Goal: Browse casually

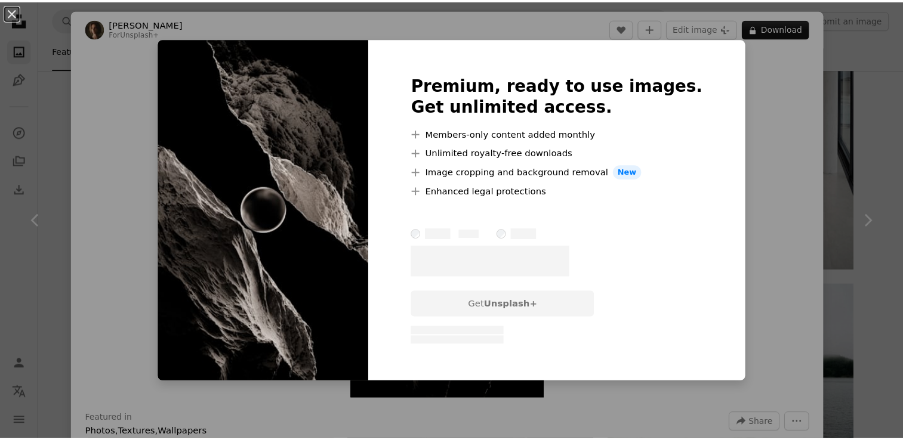
scroll to position [10922, 0]
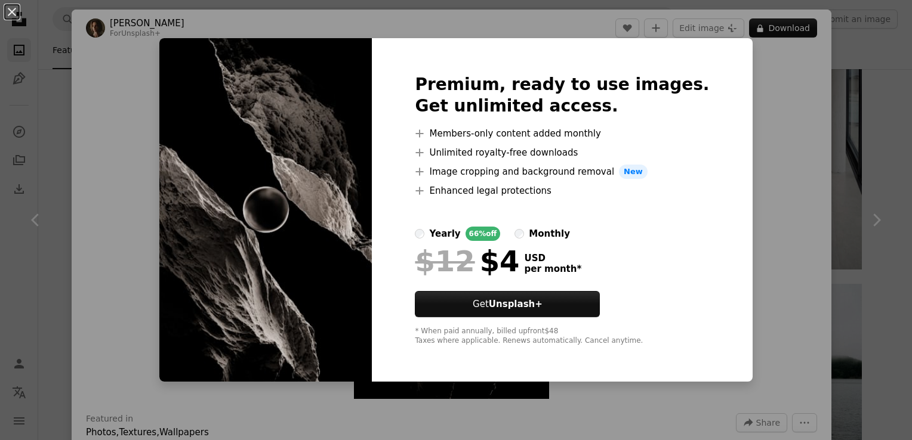
click at [745, 144] on div "An X shape Premium, ready to use images. Get unlimited access. A plus sign Memb…" at bounding box center [456, 220] width 912 height 440
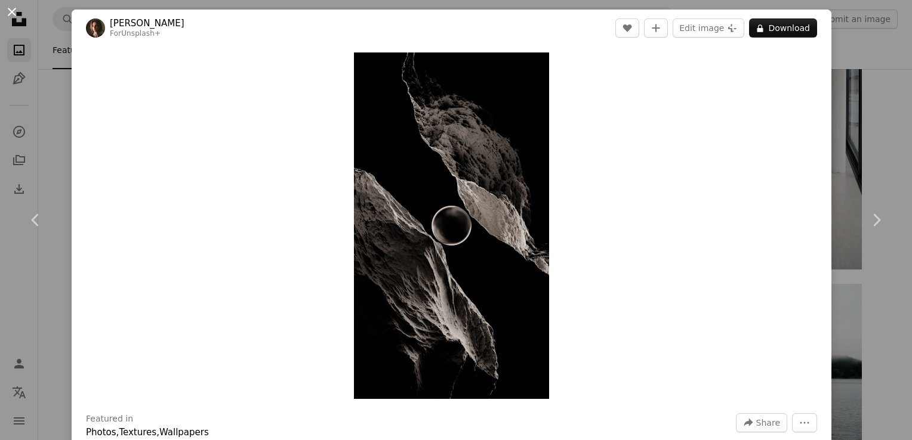
click at [5, 11] on button "An X shape" at bounding box center [12, 12] width 14 height 14
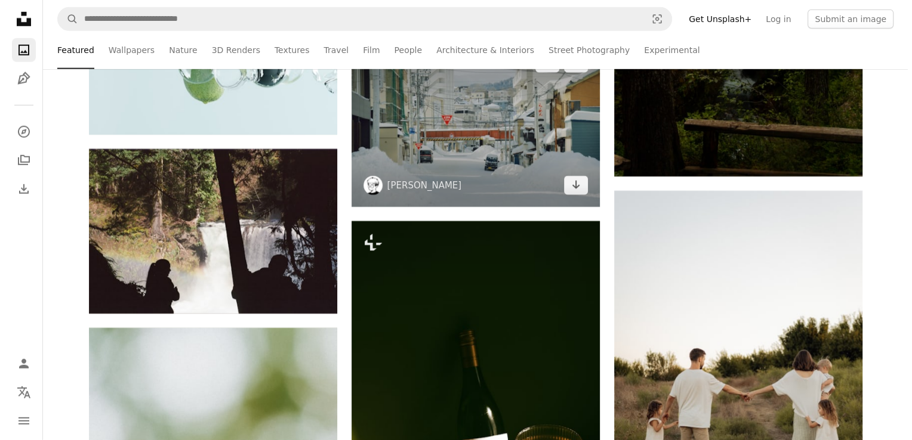
scroll to position [39688, 0]
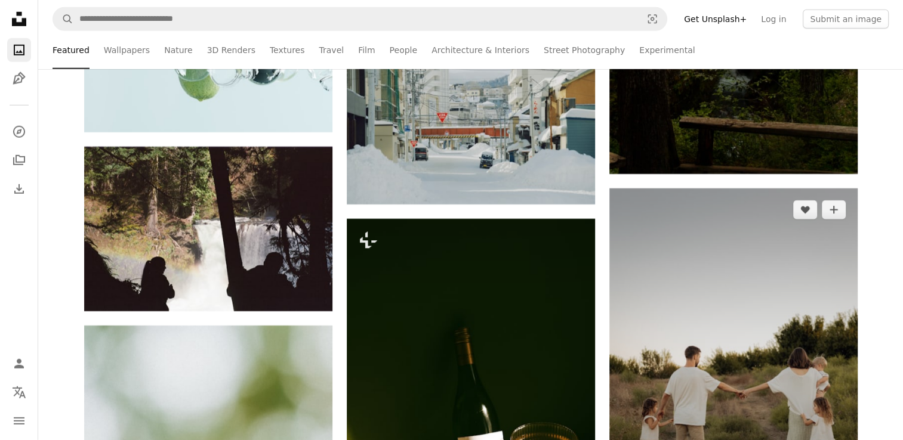
click at [664, 313] on img at bounding box center [733, 375] width 248 height 372
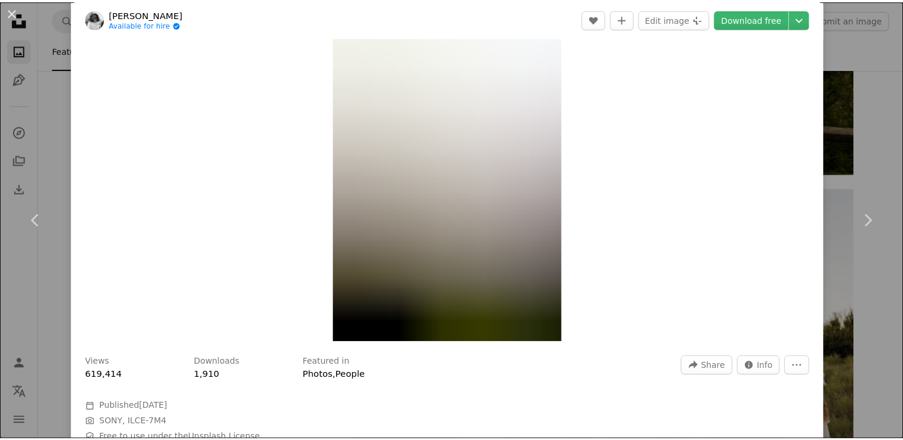
scroll to position [60, 0]
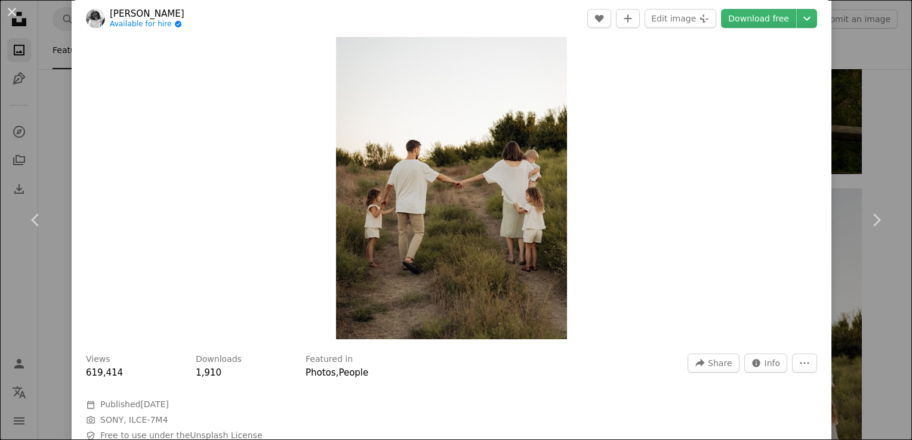
drag, startPoint x: 9, startPoint y: 10, endPoint x: 7, endPoint y: 19, distance: 8.7
click at [8, 10] on button "An X shape" at bounding box center [12, 12] width 14 height 14
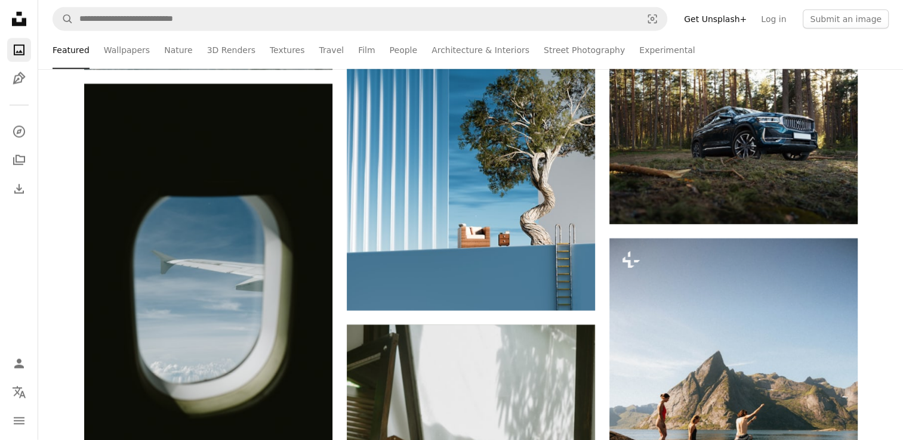
scroll to position [43746, 0]
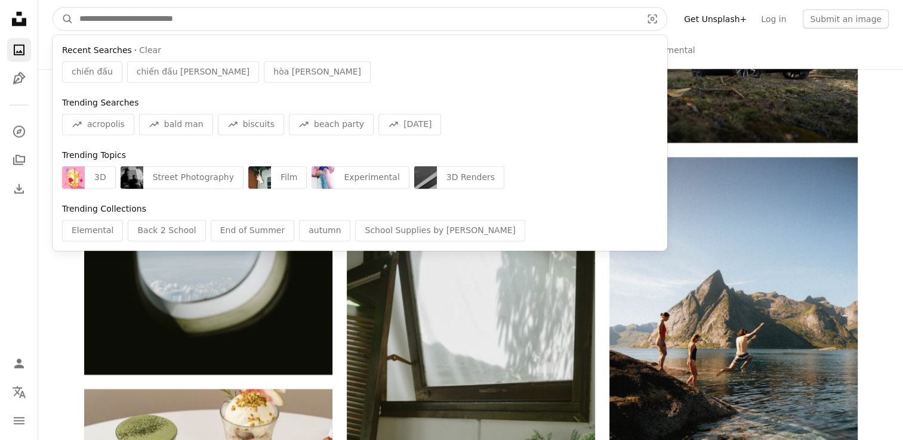
click at [258, 21] on input "Find visuals sitewide" at bounding box center [355, 19] width 565 height 23
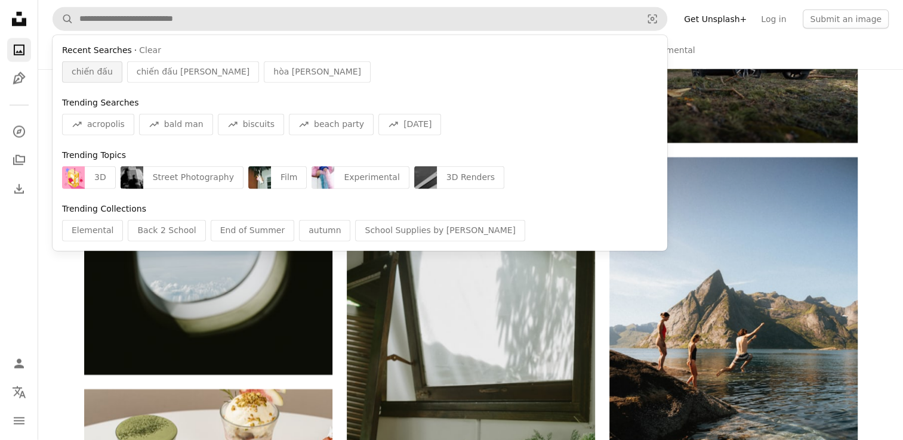
click at [77, 69] on span "chiến đấu" at bounding box center [92, 72] width 41 height 12
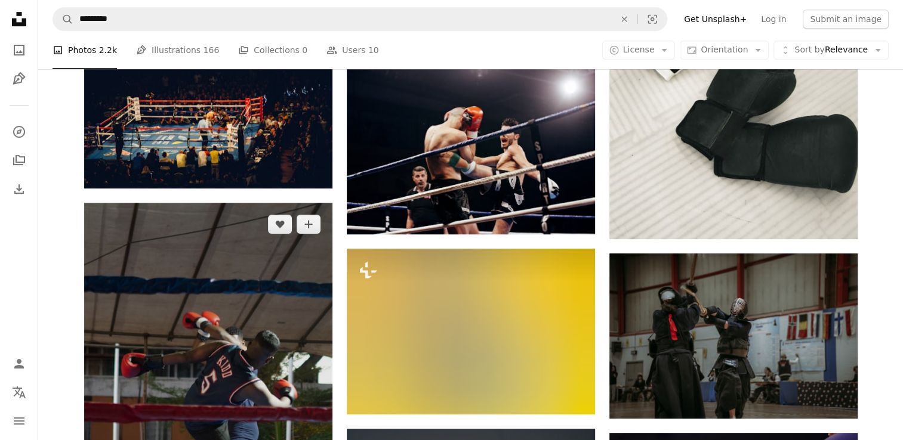
scroll to position [473, 0]
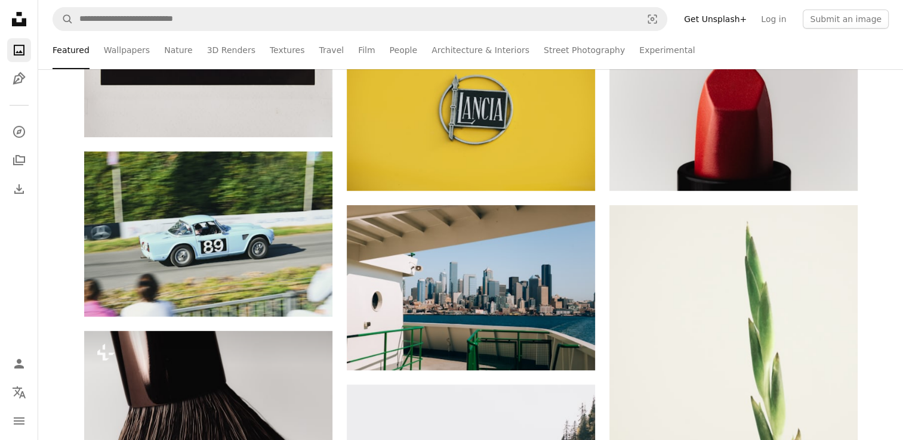
scroll to position [43746, 0]
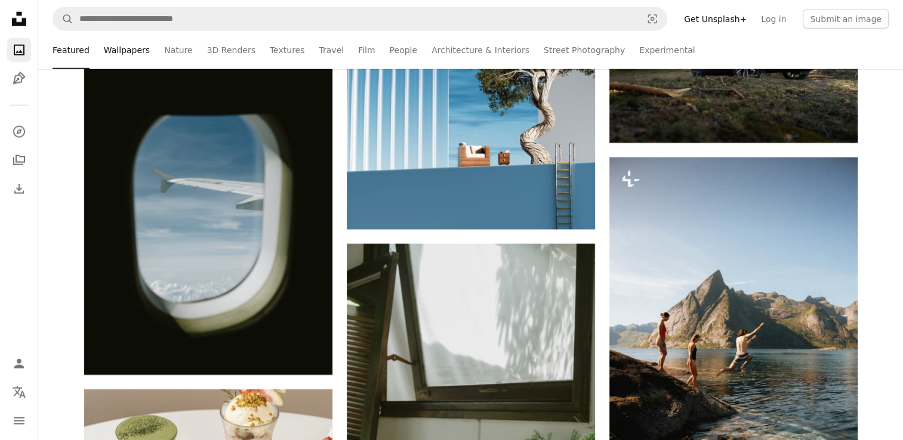
click at [137, 47] on link "Wallpapers" at bounding box center [127, 50] width 46 height 38
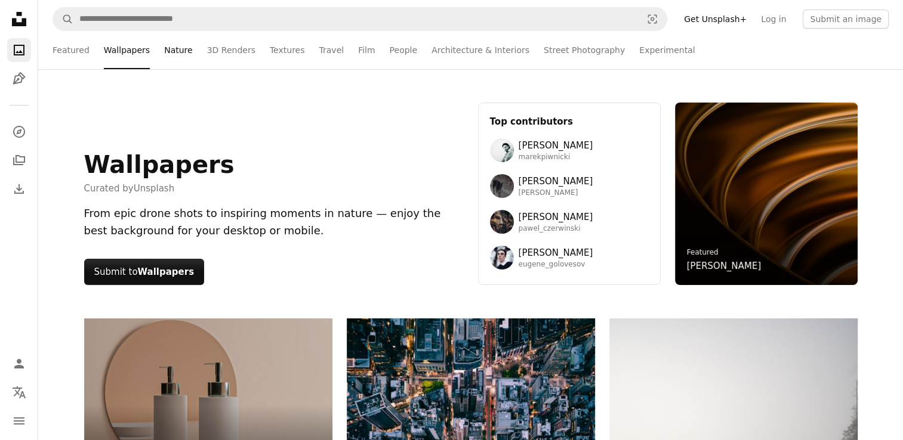
click at [164, 55] on link "Nature" at bounding box center [178, 50] width 28 height 38
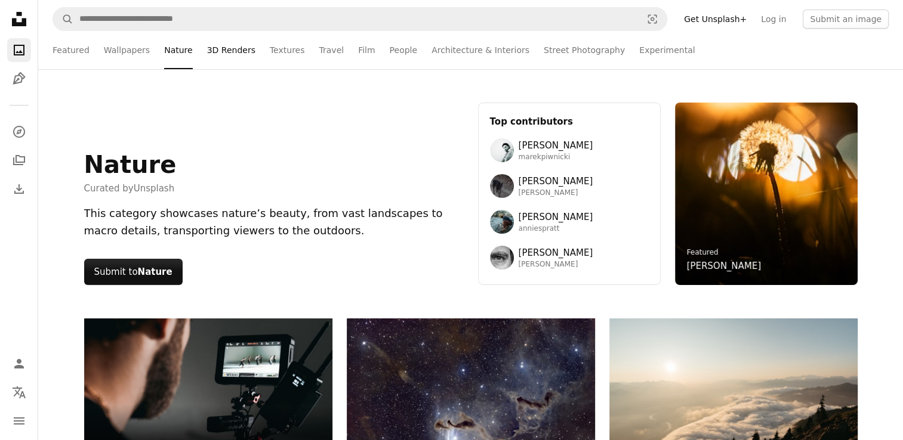
click at [207, 52] on link "3D Renders" at bounding box center [231, 50] width 48 height 38
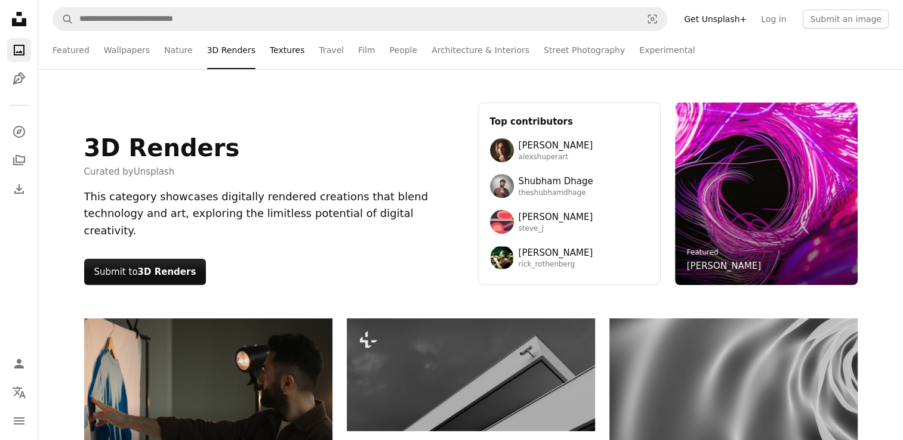
click at [270, 47] on link "Textures" at bounding box center [287, 50] width 35 height 38
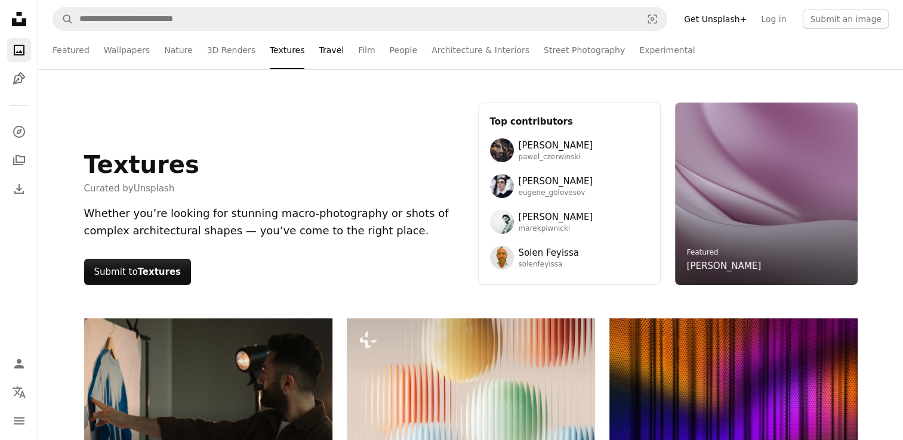
click at [319, 42] on link "Travel" at bounding box center [331, 50] width 25 height 38
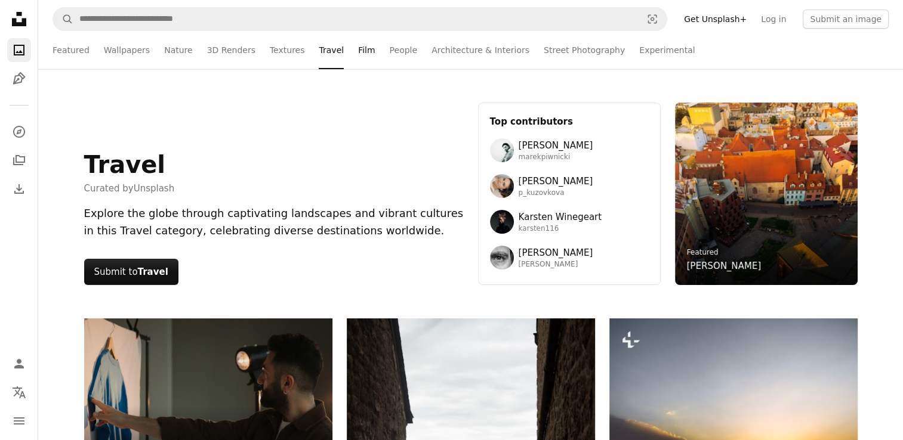
click at [358, 41] on link "Film" at bounding box center [366, 50] width 17 height 38
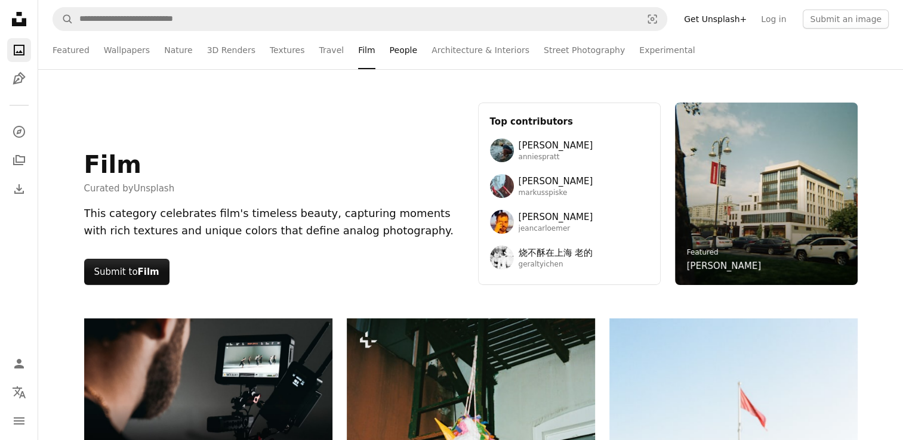
click at [390, 54] on link "People" at bounding box center [404, 50] width 28 height 38
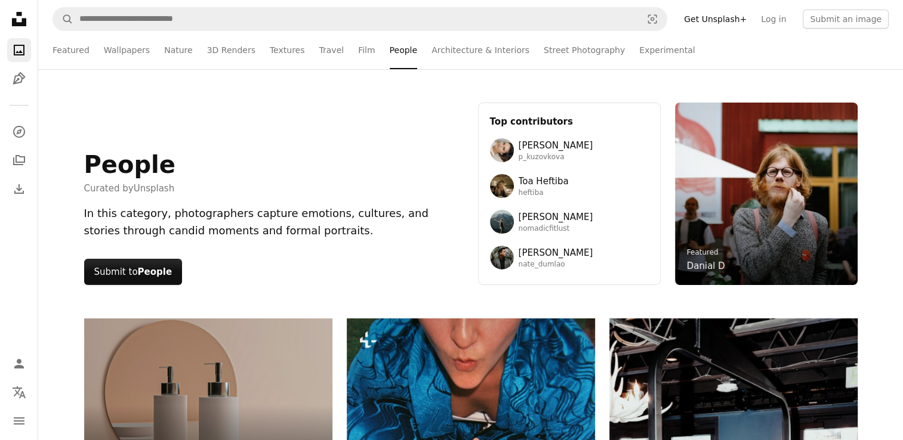
click at [431, 53] on link "Architecture & Interiors" at bounding box center [480, 50] width 98 height 38
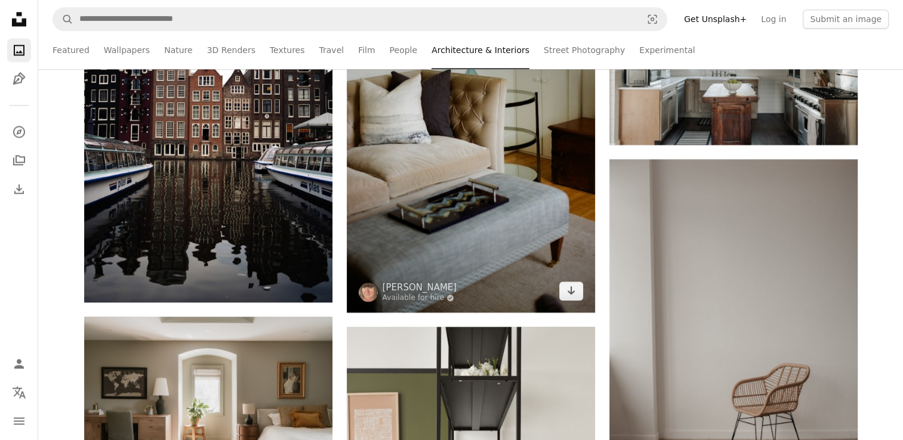
scroll to position [1671, 0]
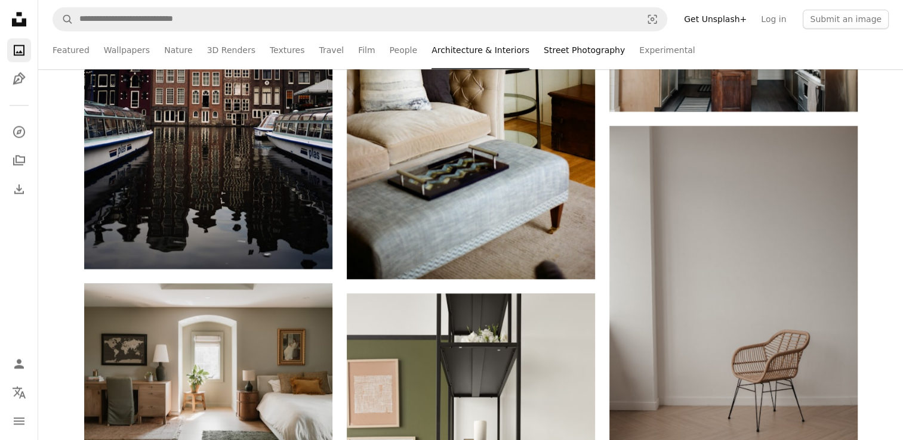
click at [544, 47] on link "Street Photography" at bounding box center [584, 50] width 81 height 38
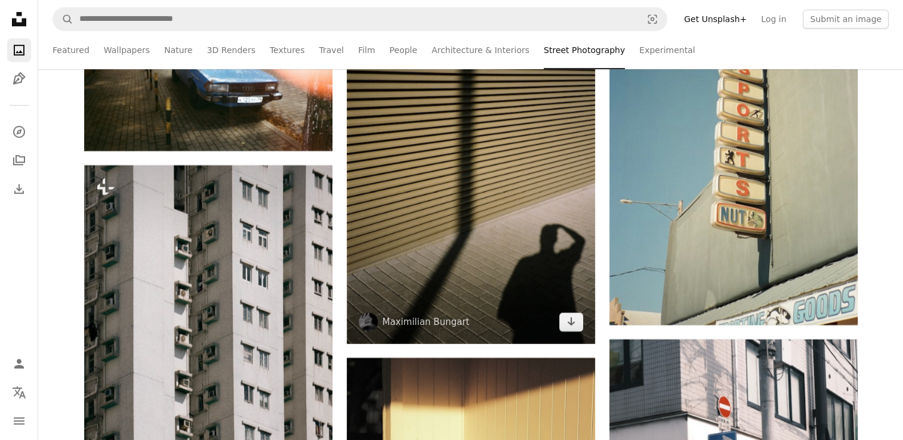
scroll to position [18800, 0]
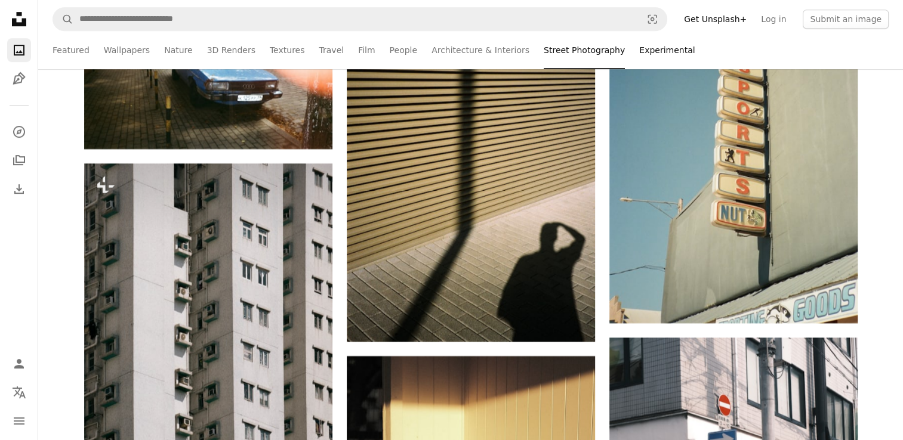
click at [639, 56] on link "Experimental" at bounding box center [667, 50] width 56 height 38
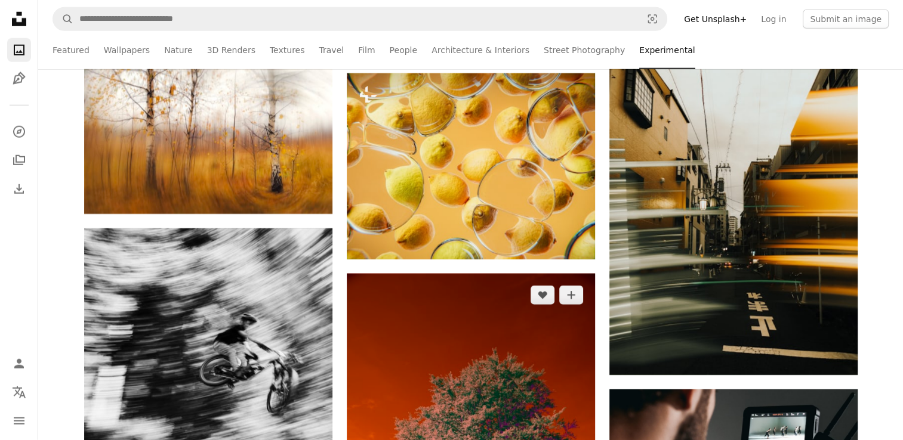
scroll to position [3581, 0]
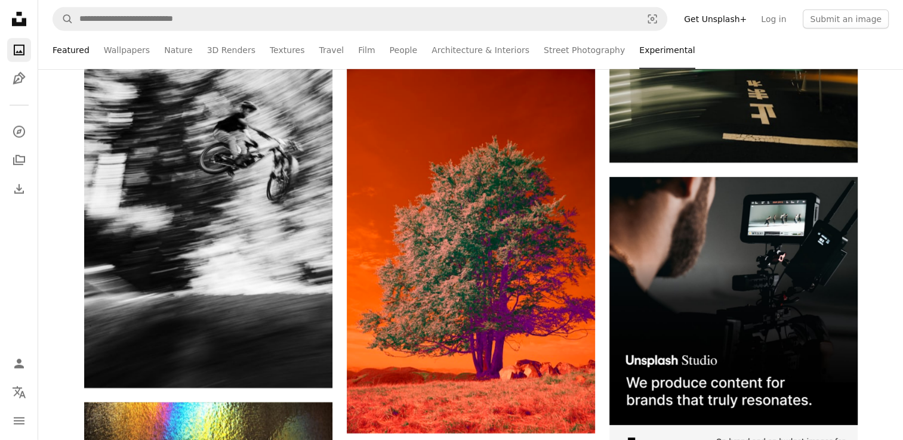
click at [66, 47] on link "Featured" at bounding box center [71, 50] width 37 height 38
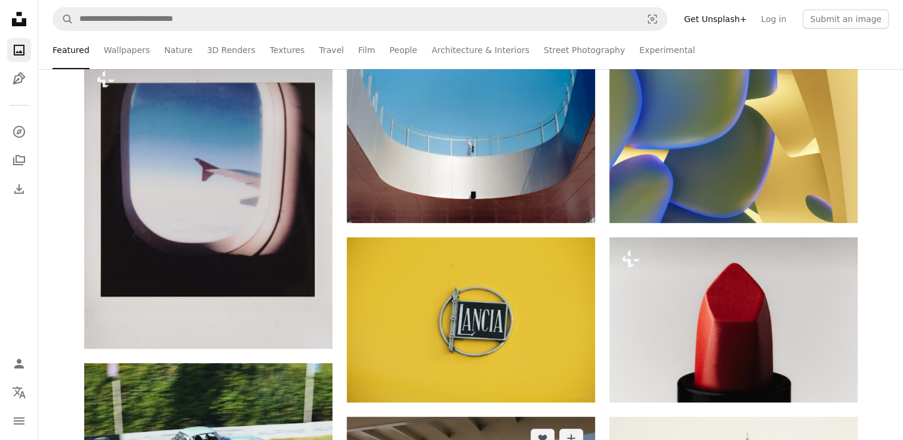
scroll to position [418, 0]
